Goal: Transaction & Acquisition: Purchase product/service

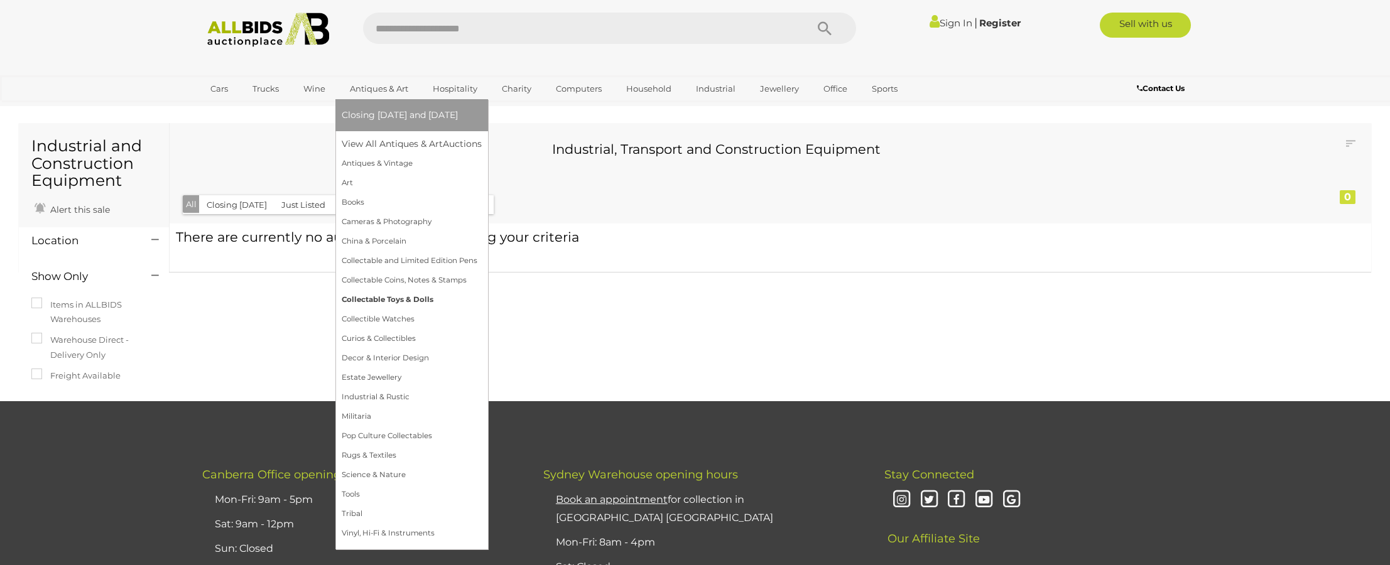
click at [380, 298] on link "Collectable Toys & Dolls" at bounding box center [412, 299] width 140 height 19
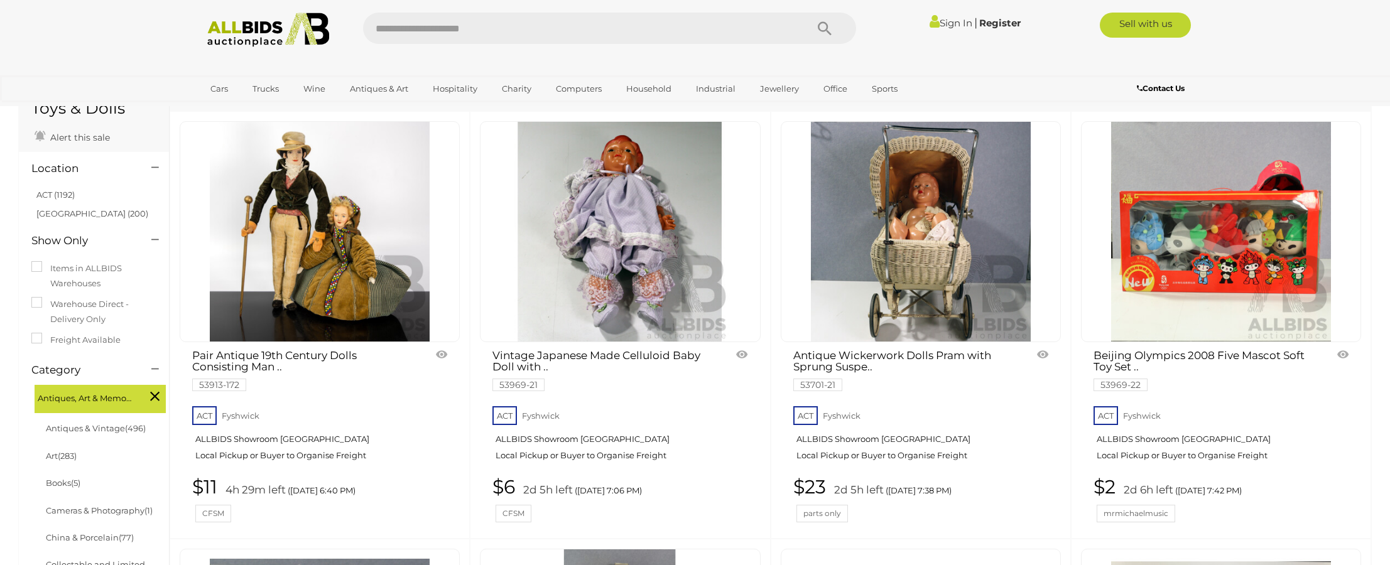
scroll to position [78, 0]
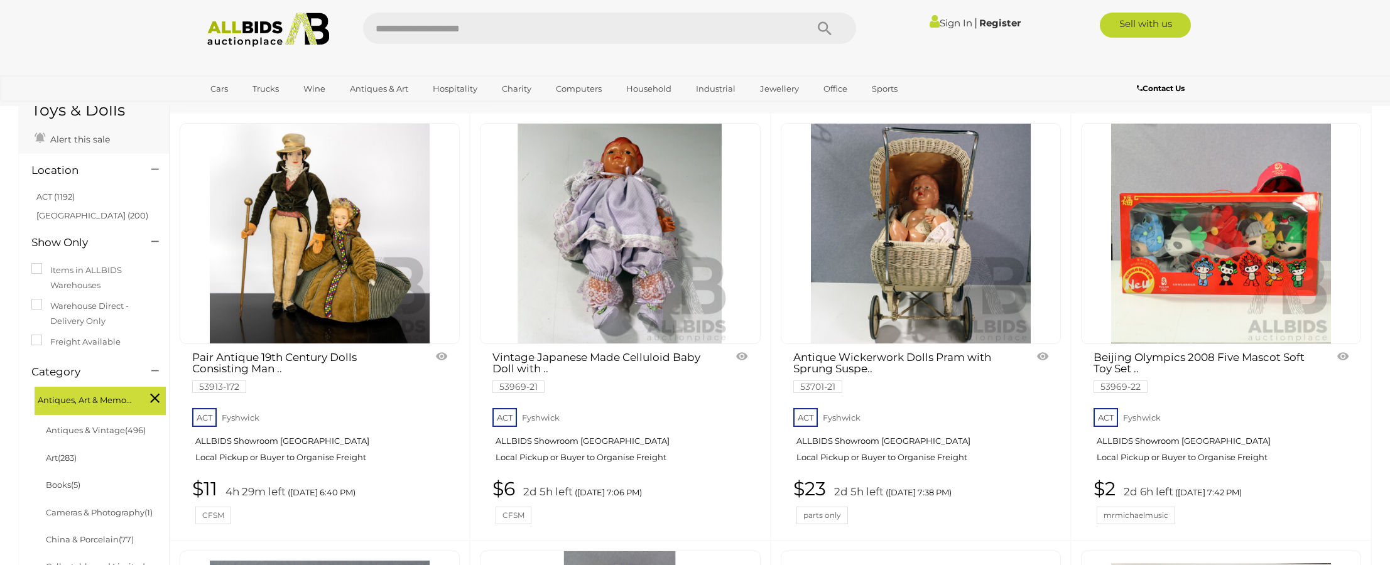
click at [319, 243] on img at bounding box center [320, 234] width 220 height 220
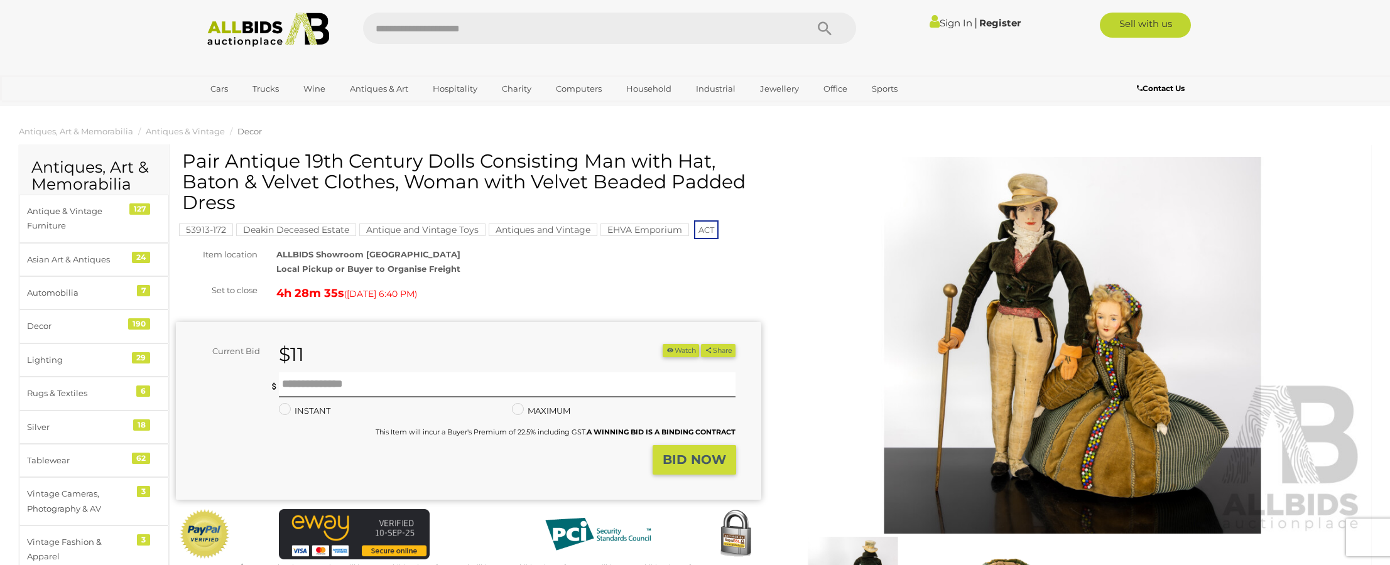
click at [1049, 306] on img at bounding box center [1073, 345] width 586 height 377
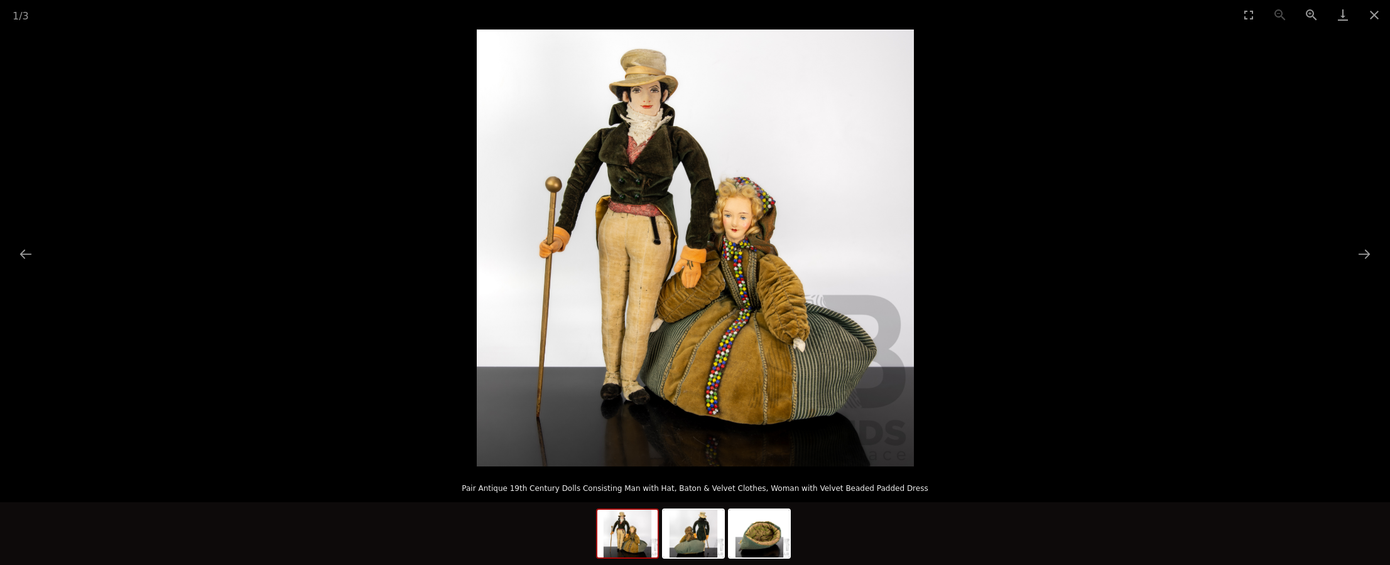
click at [667, 126] on img at bounding box center [695, 248] width 437 height 437
click at [651, 109] on img at bounding box center [695, 248] width 437 height 437
click at [699, 536] on img at bounding box center [694, 534] width 60 height 48
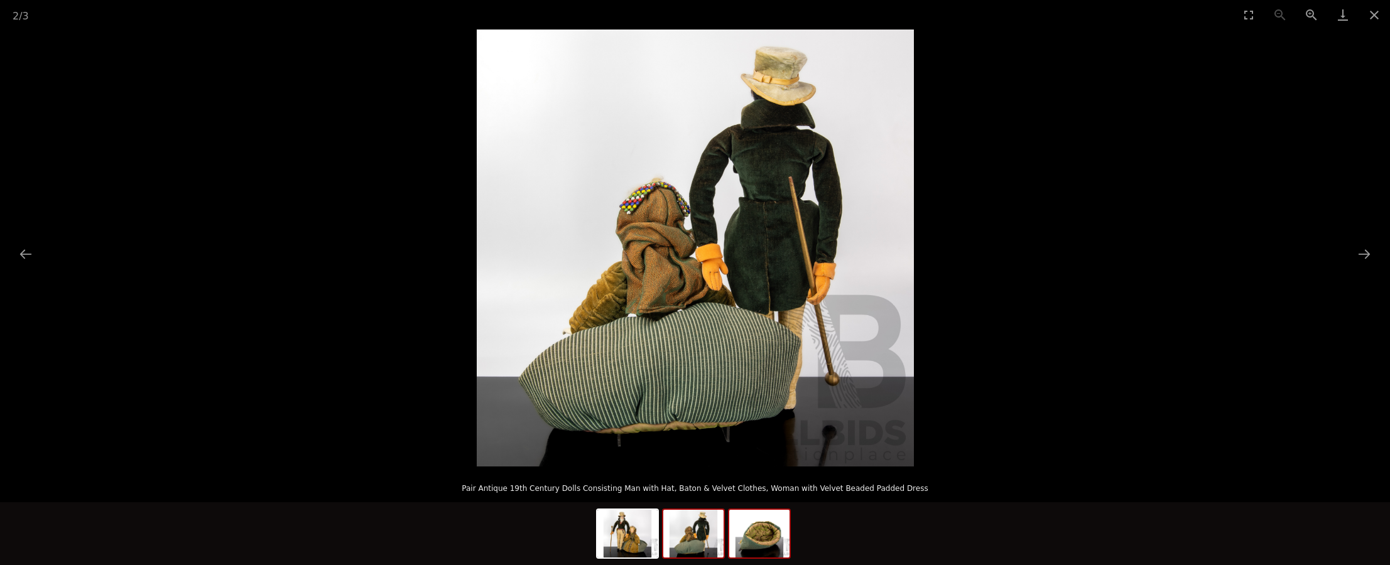
click at [753, 543] on img at bounding box center [759, 534] width 60 height 48
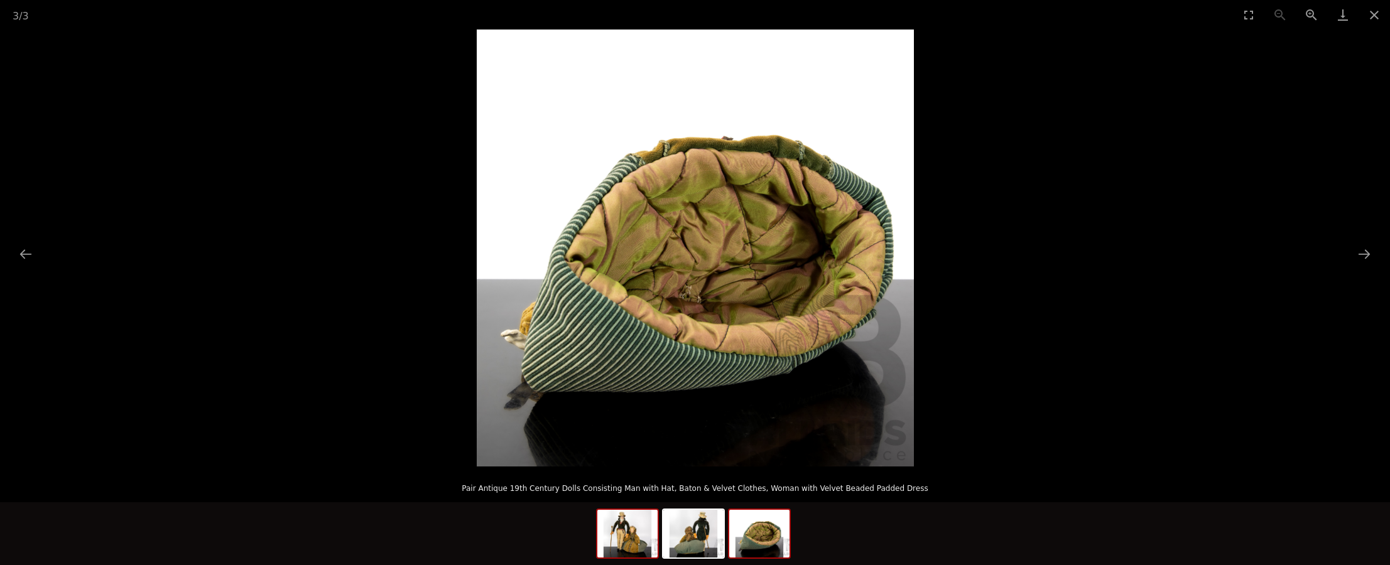
click at [627, 543] on img at bounding box center [628, 534] width 60 height 48
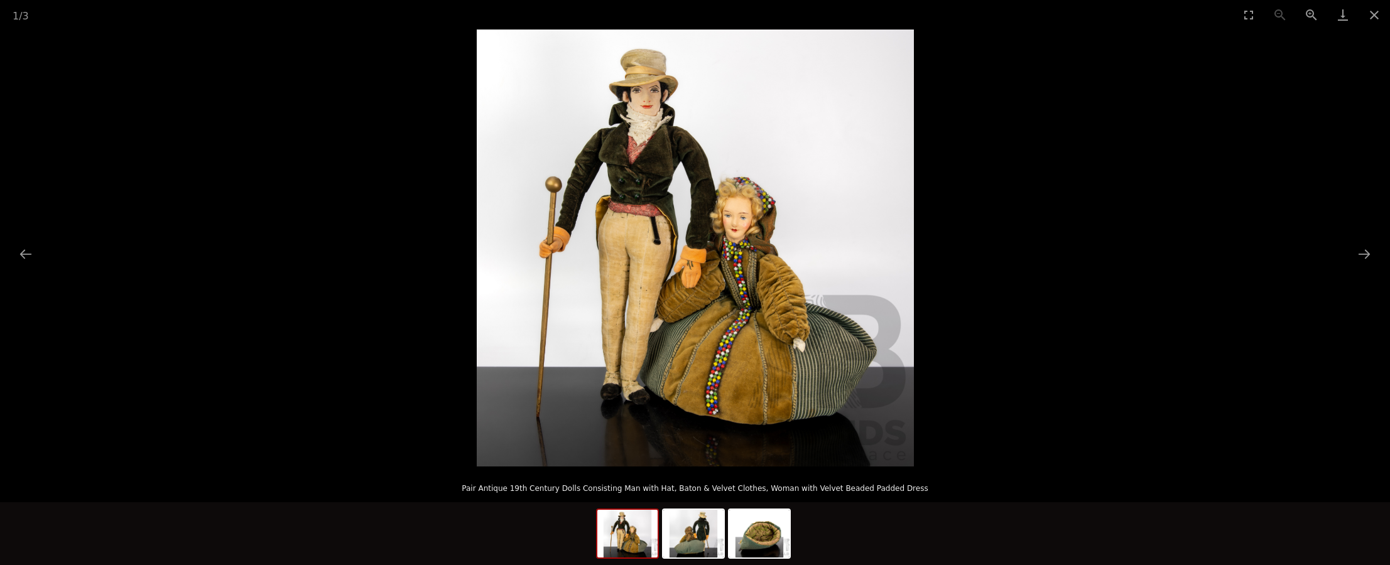
click at [702, 217] on img at bounding box center [695, 248] width 437 height 437
click at [1375, 13] on button "Close gallery" at bounding box center [1374, 15] width 31 height 30
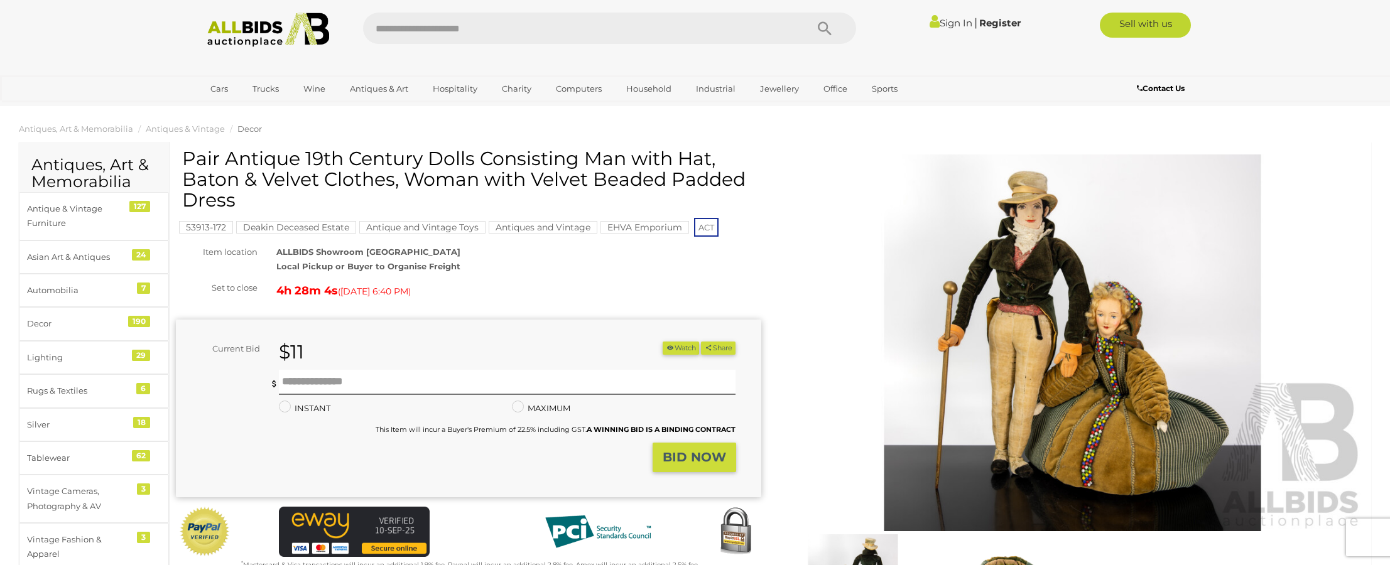
scroll to position [2, 0]
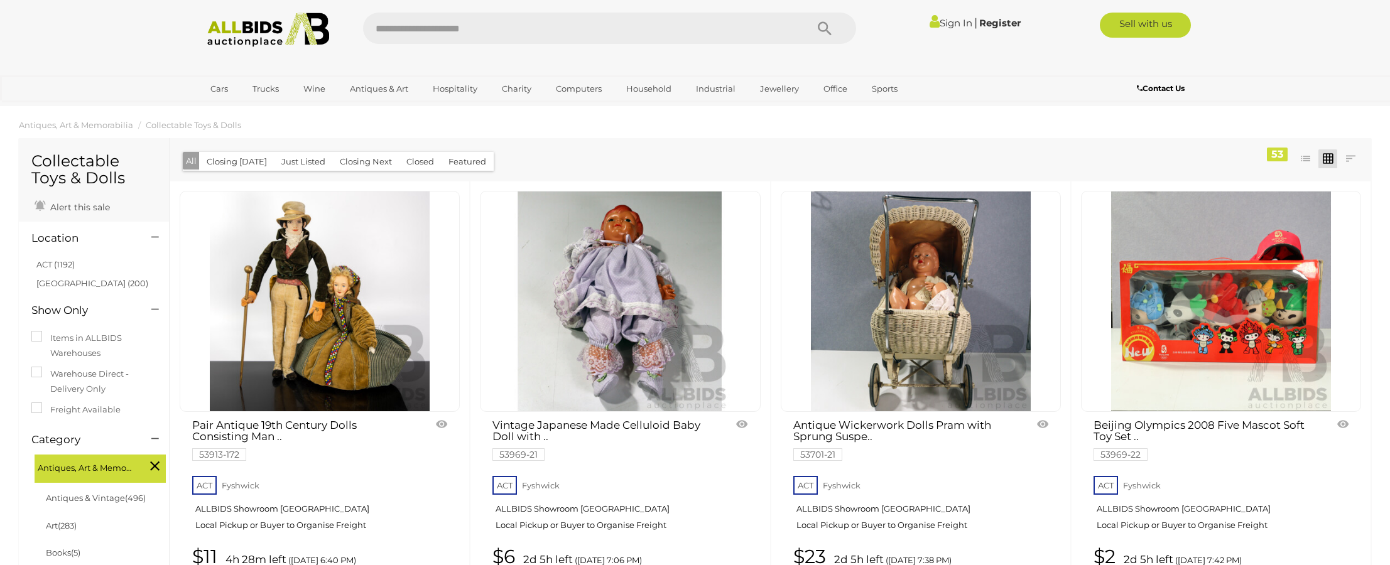
scroll to position [1, 0]
